Goal: Task Accomplishment & Management: Complete application form

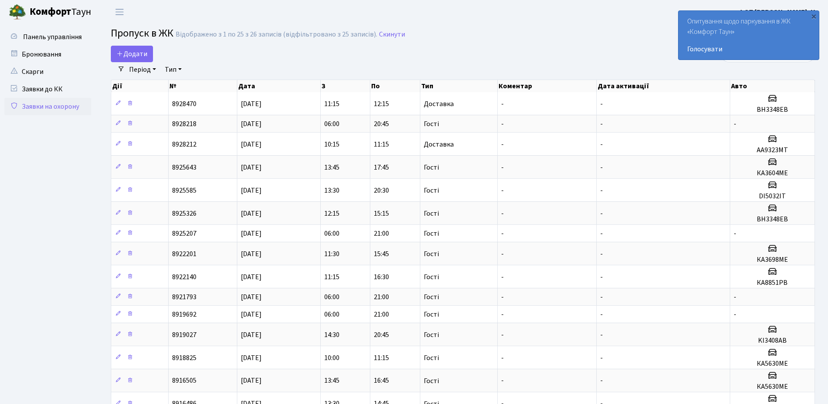
select select "25"
click at [131, 56] on span "Додати" at bounding box center [131, 54] width 31 height 10
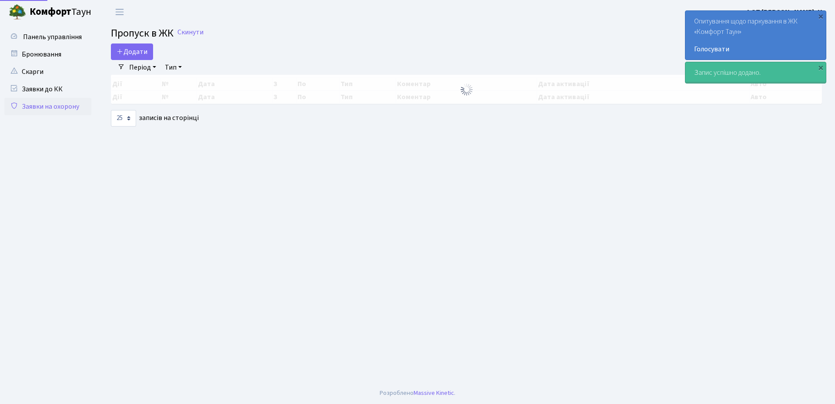
select select "25"
